Goal: Task Accomplishment & Management: Manage account settings

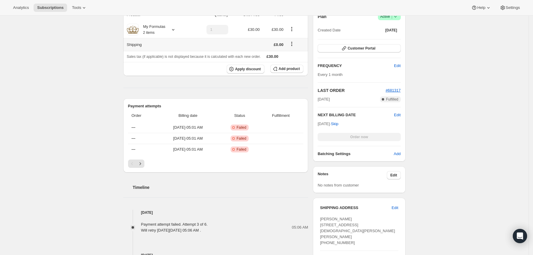
scroll to position [119, 0]
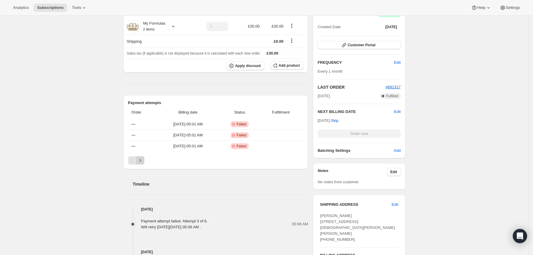
click at [141, 161] on icon "Next" at bounding box center [139, 160] width 1 height 3
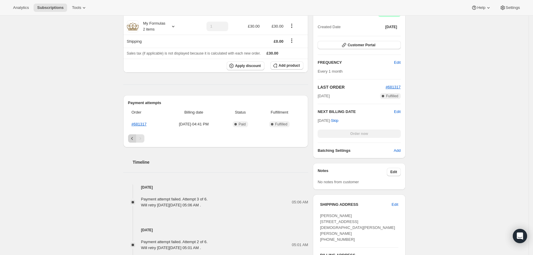
click at [132, 140] on icon "Previous" at bounding box center [132, 139] width 6 height 6
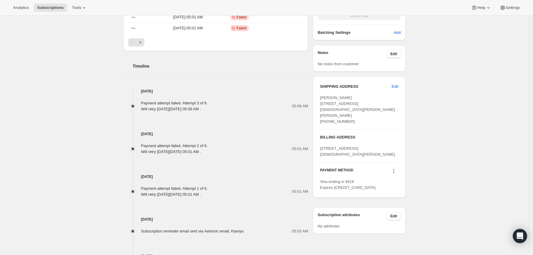
scroll to position [271, 0]
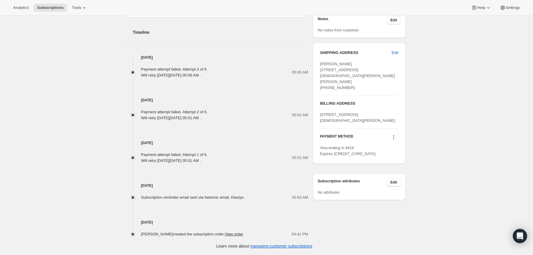
click at [395, 140] on icon at bounding box center [394, 138] width 6 height 6
click at [395, 160] on span "Send link to update card" at bounding box center [396, 160] width 42 height 4
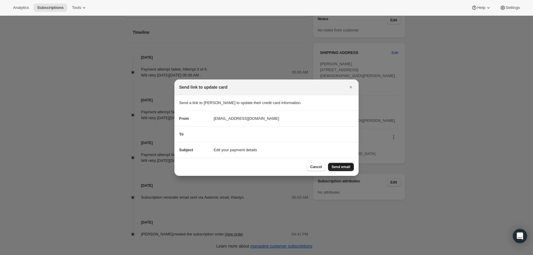
click at [342, 167] on span "Send email" at bounding box center [340, 167] width 19 height 5
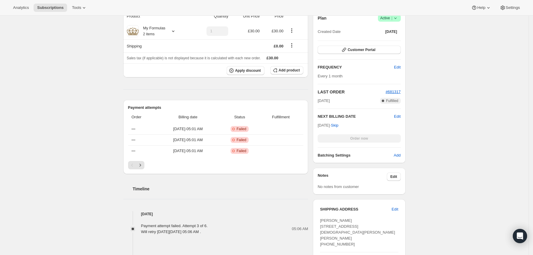
scroll to position [238, 0]
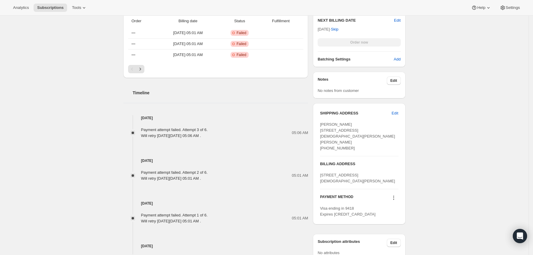
click at [394, 201] on icon at bounding box center [394, 198] width 6 height 6
click at [401, 218] on button "Send link to update card" at bounding box center [395, 222] width 45 height 10
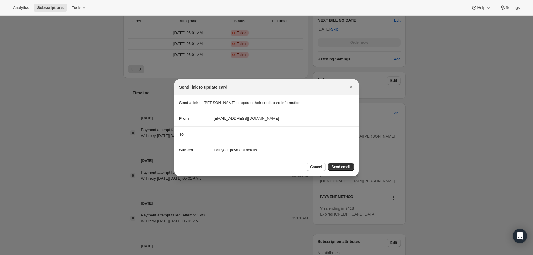
click at [239, 133] on div "To" at bounding box center [266, 135] width 175 height 6
click at [217, 127] on section "To" at bounding box center [266, 134] width 184 height 15
click at [227, 128] on section "To" at bounding box center [266, 134] width 184 height 15
click at [181, 135] on span "To" at bounding box center [181, 134] width 4 height 4
click at [216, 135] on div "To" at bounding box center [266, 135] width 175 height 6
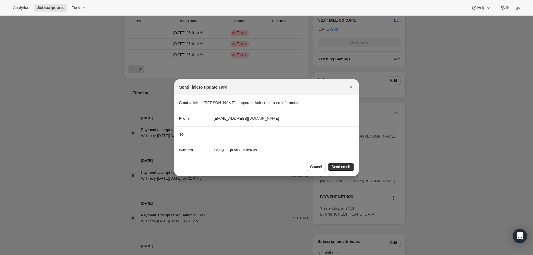
click at [216, 135] on div "To" at bounding box center [266, 135] width 175 height 6
click at [217, 148] on span "Edit your payment details" at bounding box center [235, 150] width 43 height 6
click at [248, 137] on div "To" at bounding box center [266, 135] width 175 height 6
click at [348, 89] on icon "Close" at bounding box center [351, 87] width 6 height 6
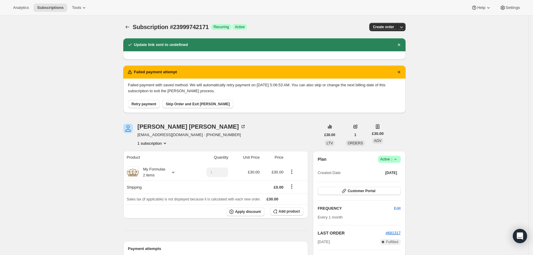
click at [168, 143] on icon "Product actions" at bounding box center [165, 143] width 6 height 6
click at [168, 144] on icon "Product actions" at bounding box center [165, 143] width 6 height 6
click at [215, 128] on div "Saif Ali saif.y.ali481@gmail.com · +447833642416 1 subscription" at bounding box center [222, 135] width 198 height 23
click at [158, 105] on button "Retry payment" at bounding box center [144, 104] width 32 height 8
